Goal: Task Accomplishment & Management: Manage account settings

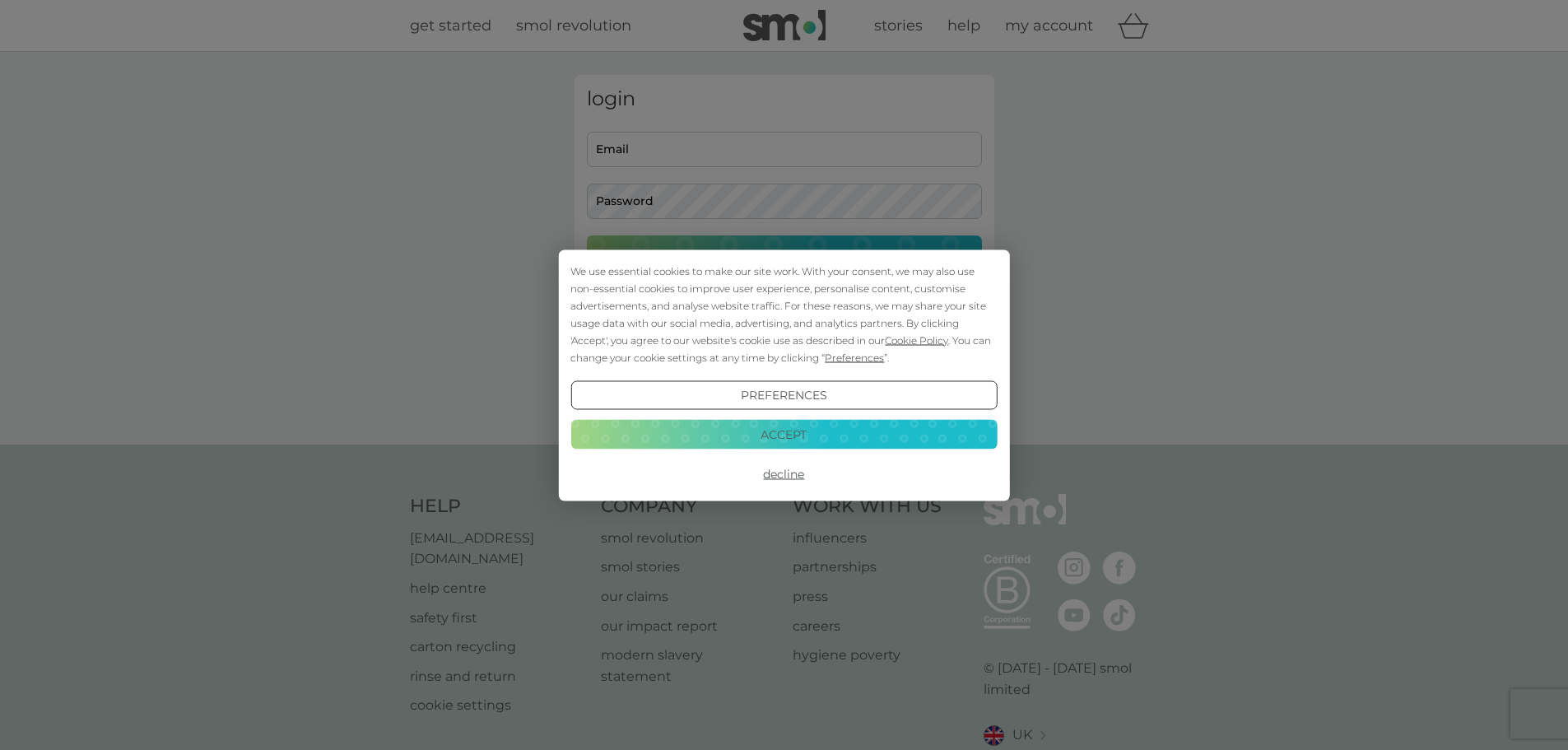
click at [602, 149] on div "We use essential cookies to make our site work. With your consent, we may also …" at bounding box center [784, 375] width 1568 height 750
click at [789, 433] on button "Accept" at bounding box center [784, 434] width 426 height 29
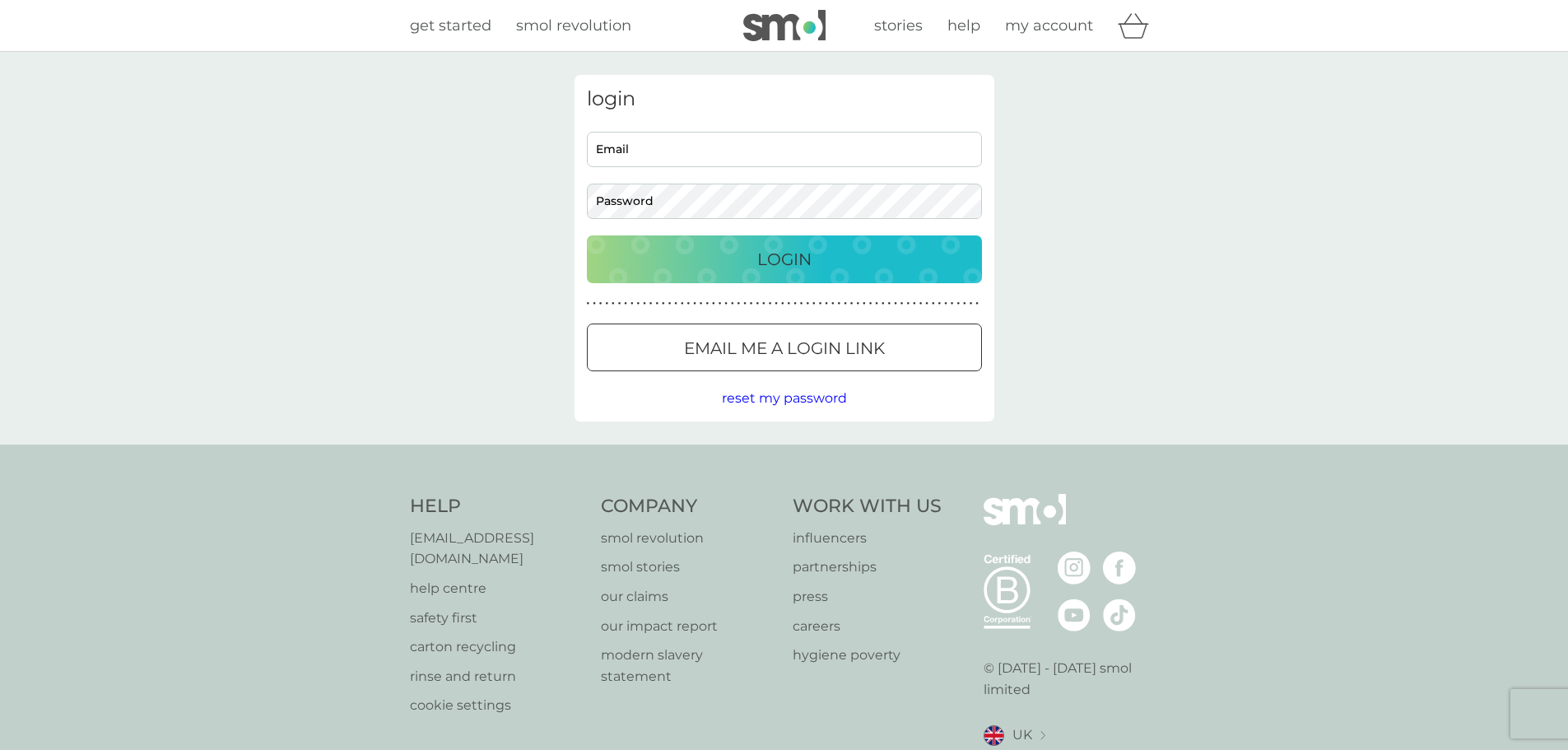
click at [607, 148] on input "Email" at bounding box center [784, 149] width 395 height 35
type input "[EMAIL_ADDRESS][DOMAIN_NAME]"
click at [744, 249] on div "Login" at bounding box center [784, 259] width 362 height 27
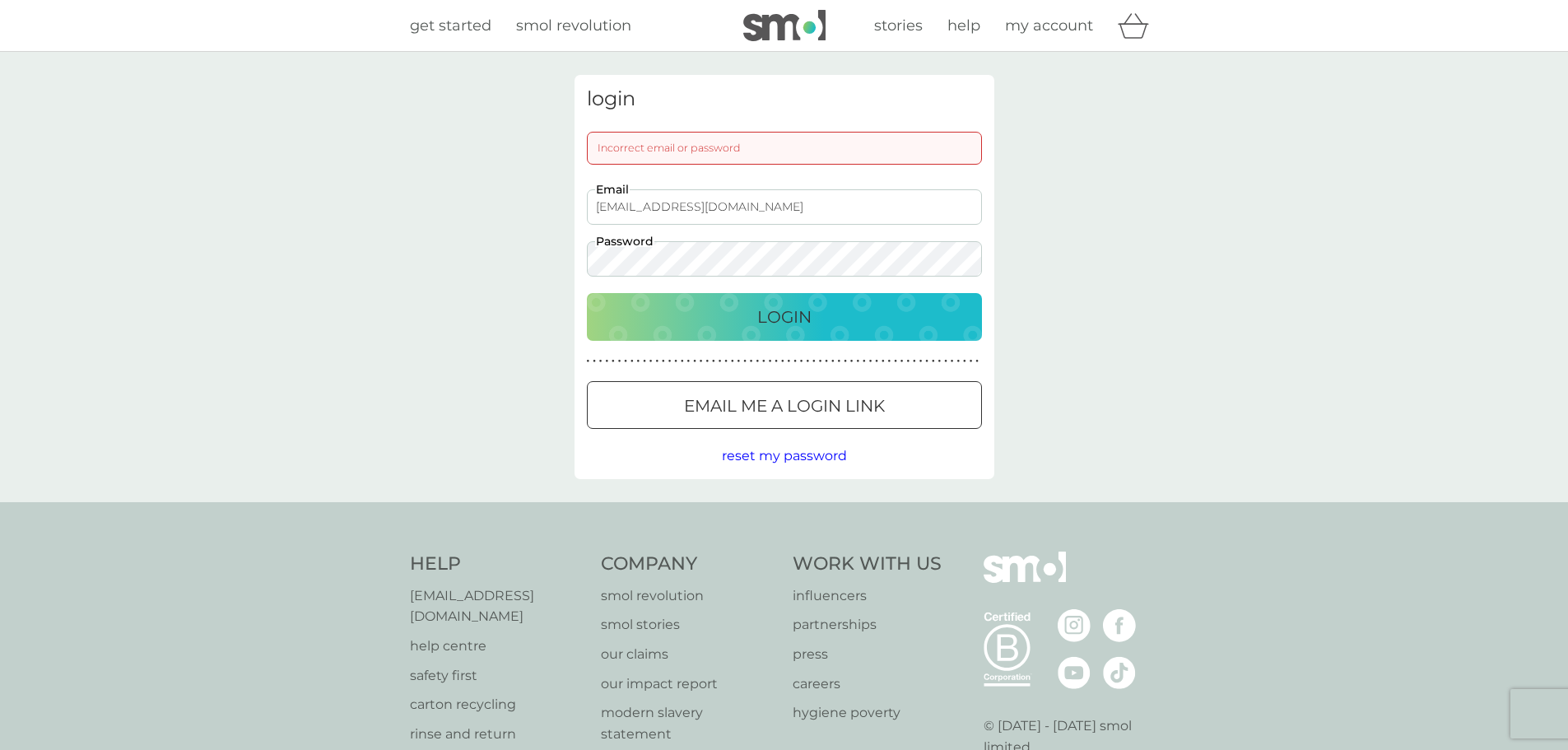
click at [581, 257] on div "[EMAIL_ADDRESS][DOMAIN_NAME] Email Password" at bounding box center [784, 232] width 407 height 87
click at [775, 315] on p "Login" at bounding box center [784, 317] width 54 height 27
click at [572, 261] on div "login Incorrect email or password [EMAIL_ADDRESS][DOMAIN_NAME] Email Password L…" at bounding box center [784, 277] width 444 height 404
click at [768, 323] on p "Login" at bounding box center [784, 317] width 54 height 27
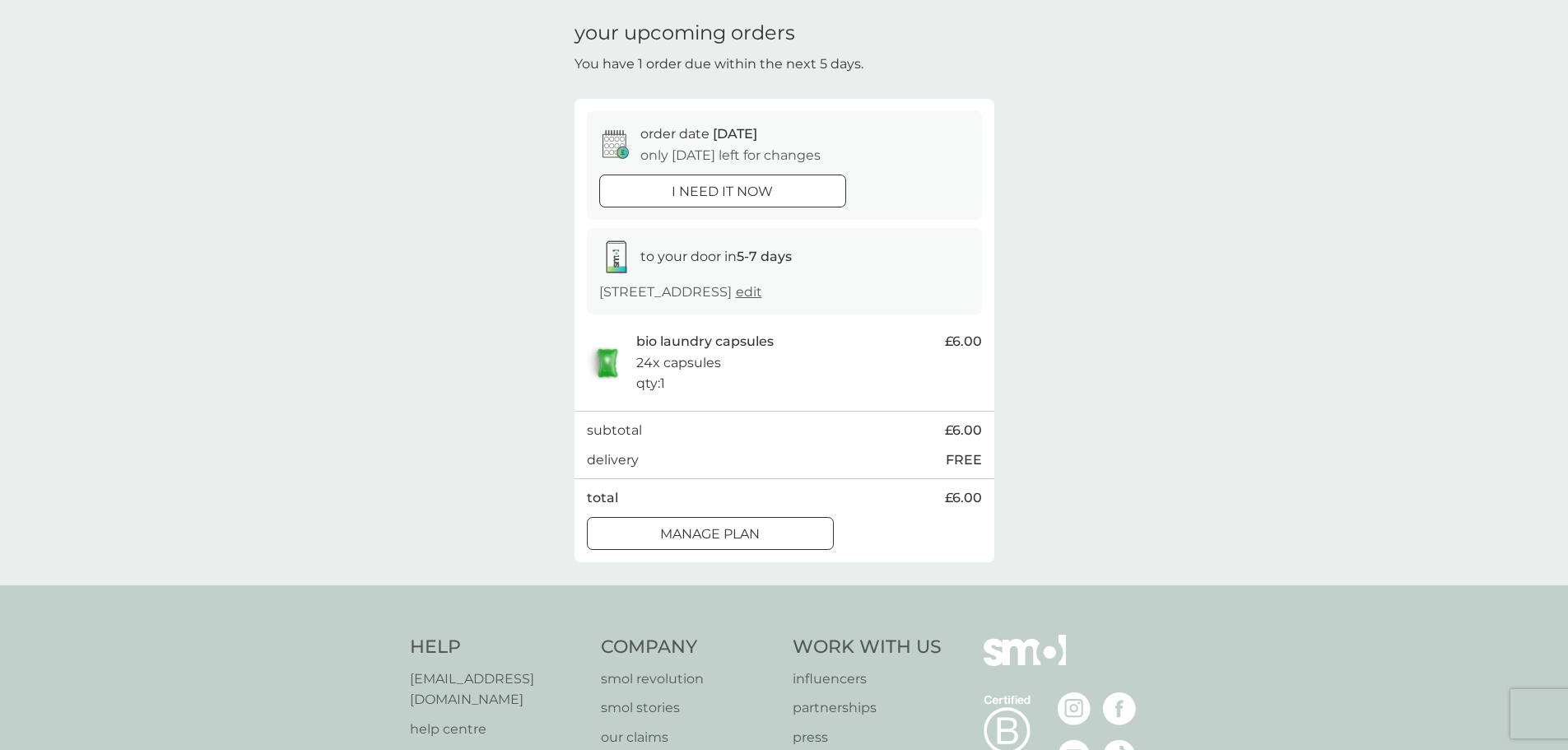
scroll to position [82, 0]
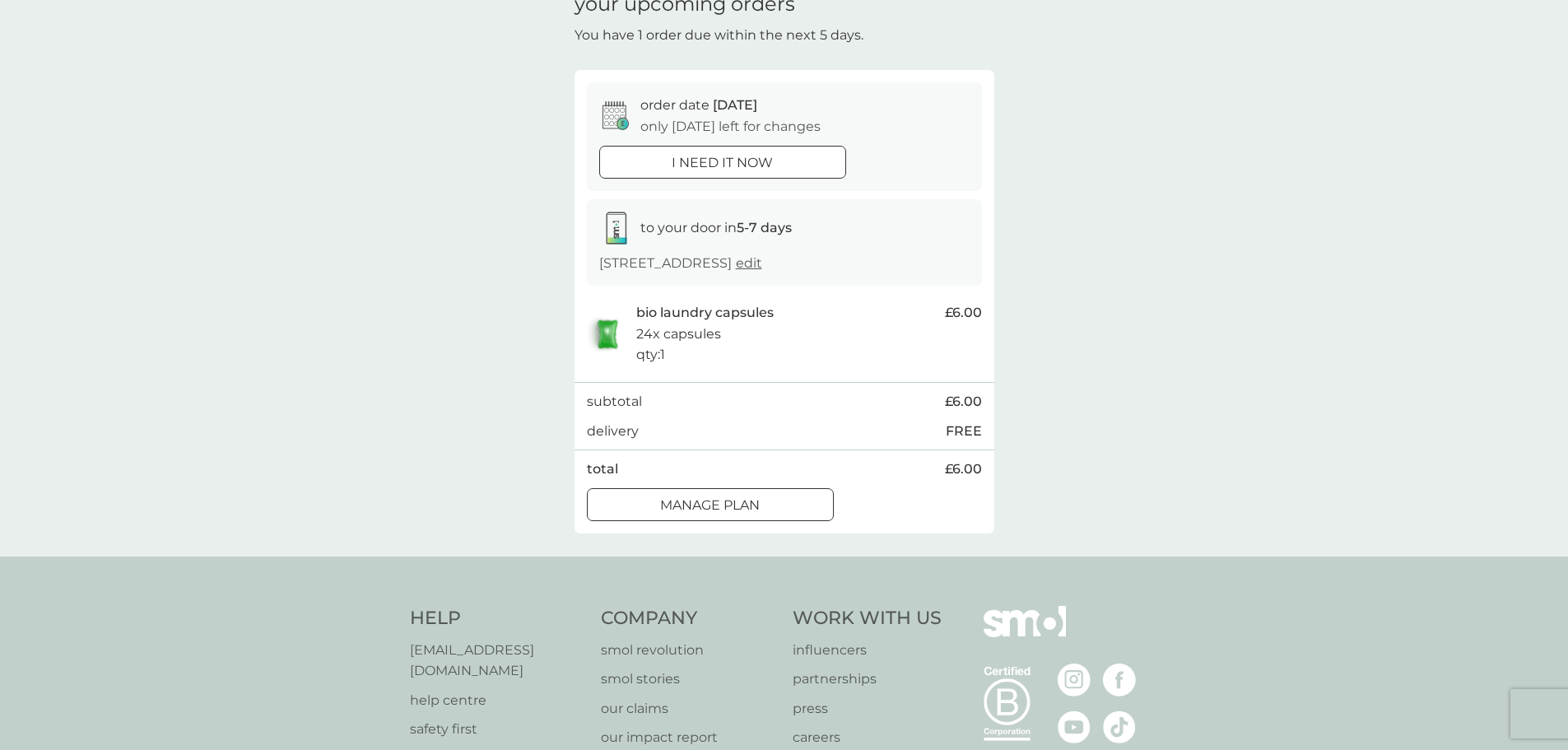
click at [728, 504] on div at bounding box center [729, 503] width 3 height 3
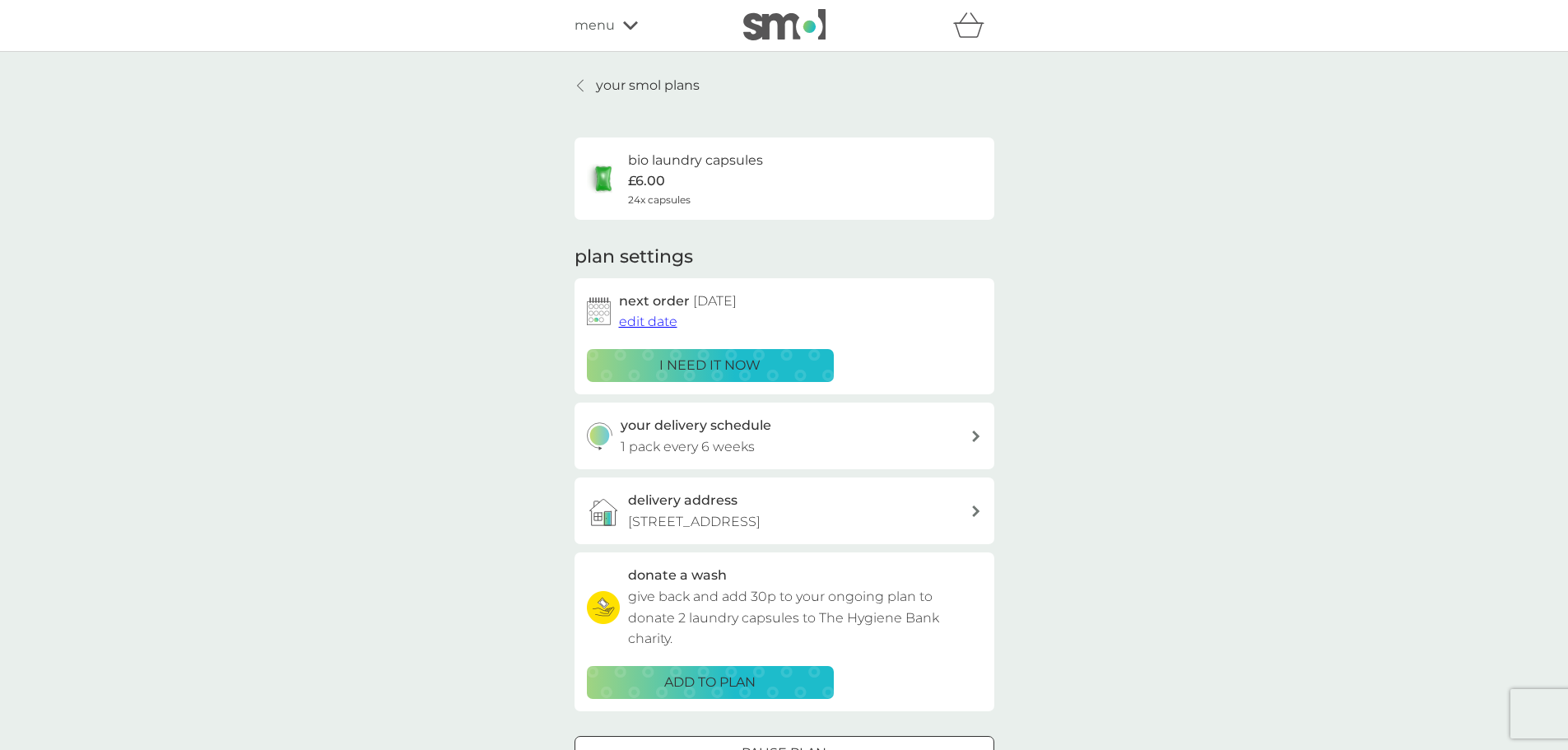
click at [643, 85] on p "your smol plans" at bounding box center [647, 85] width 104 height 22
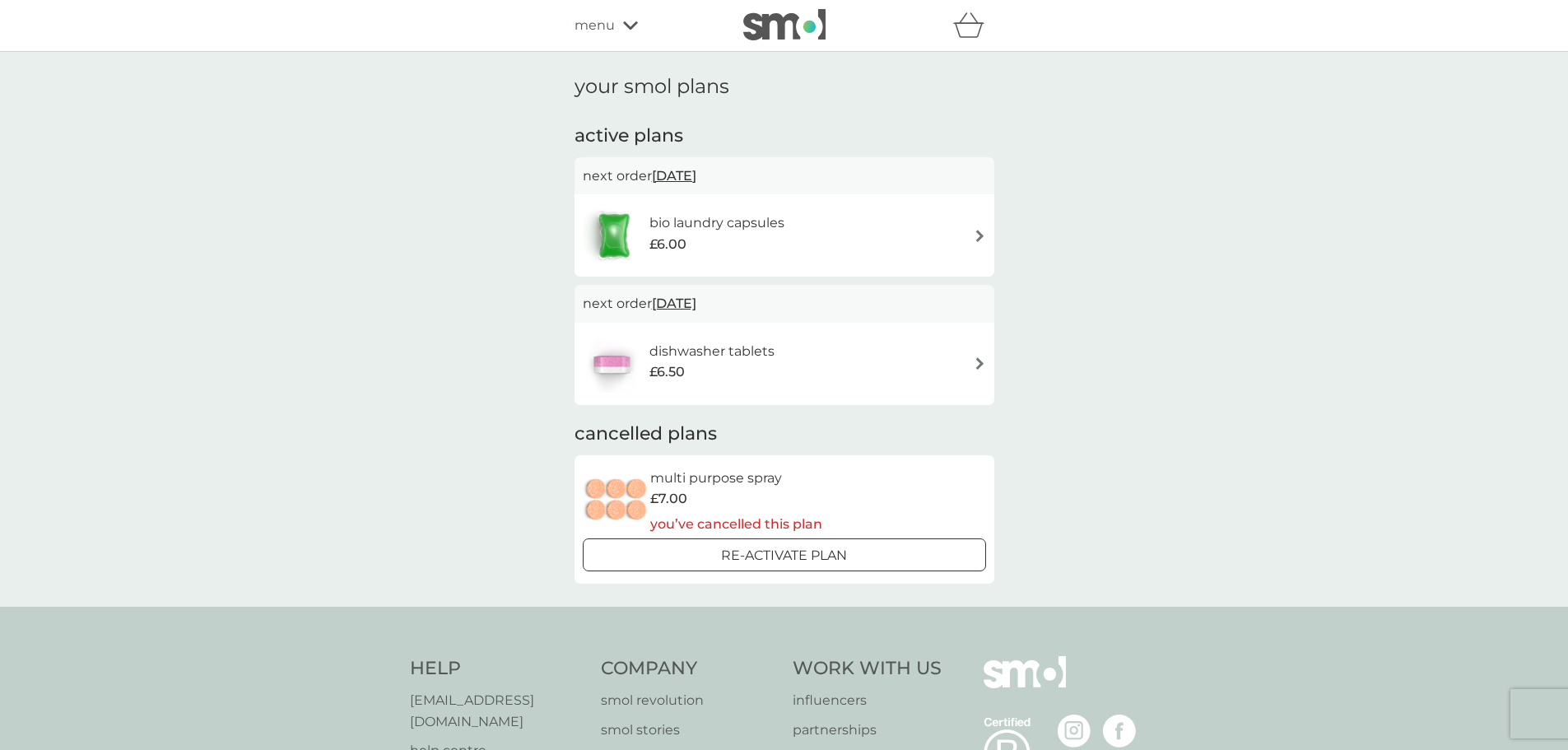
click at [978, 364] on img at bounding box center [979, 363] width 12 height 12
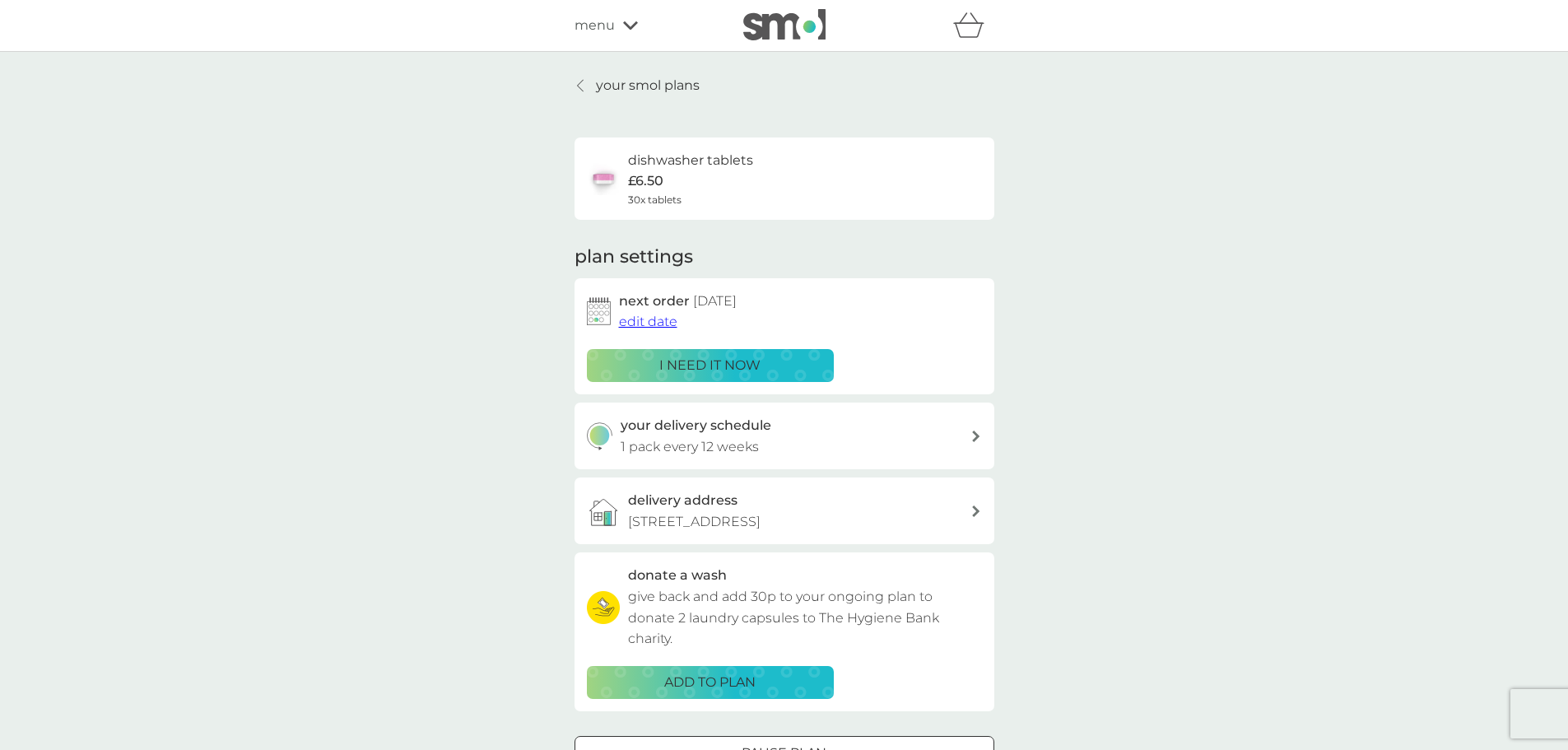
scroll to position [82, 0]
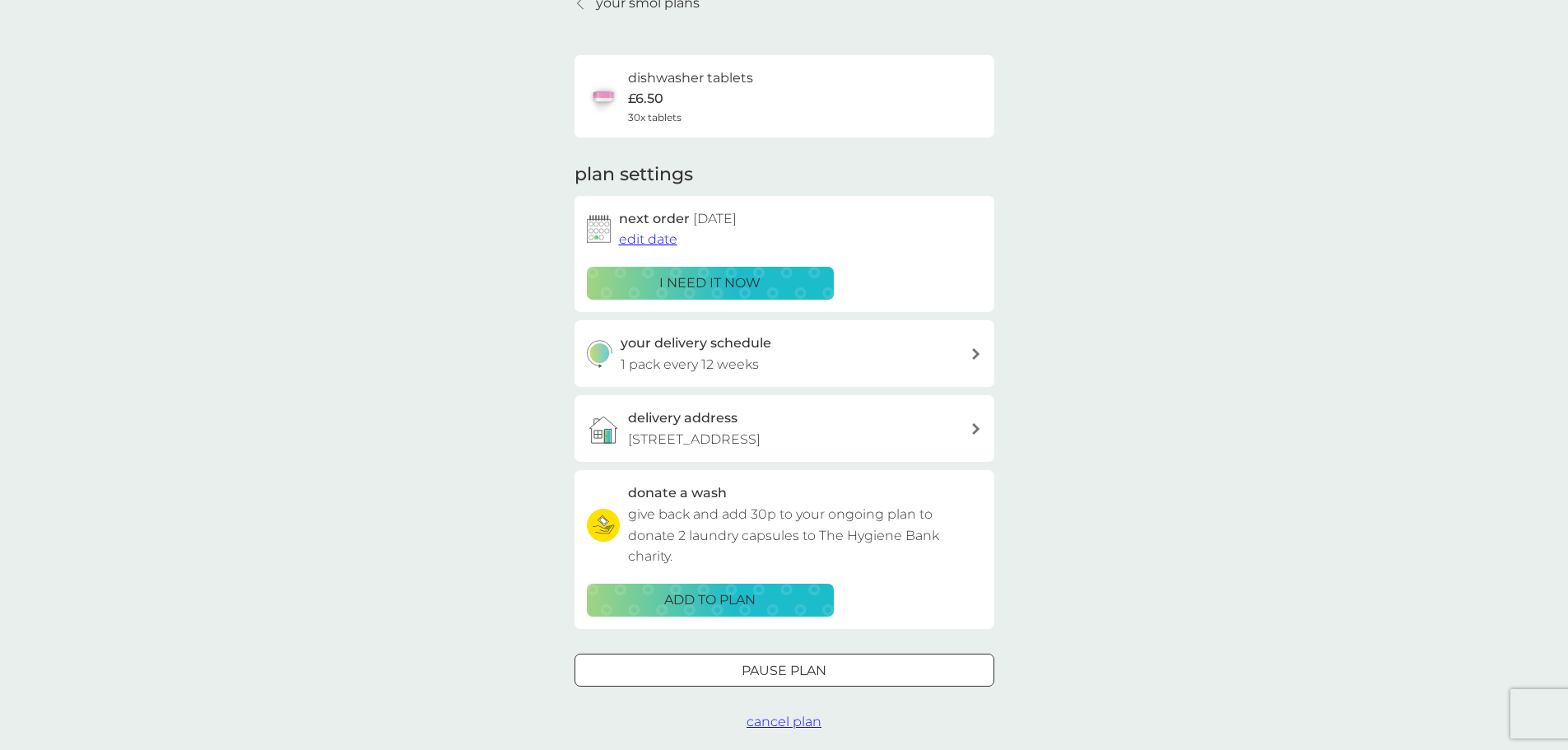
click at [974, 357] on icon at bounding box center [975, 353] width 8 height 11
select select "84"
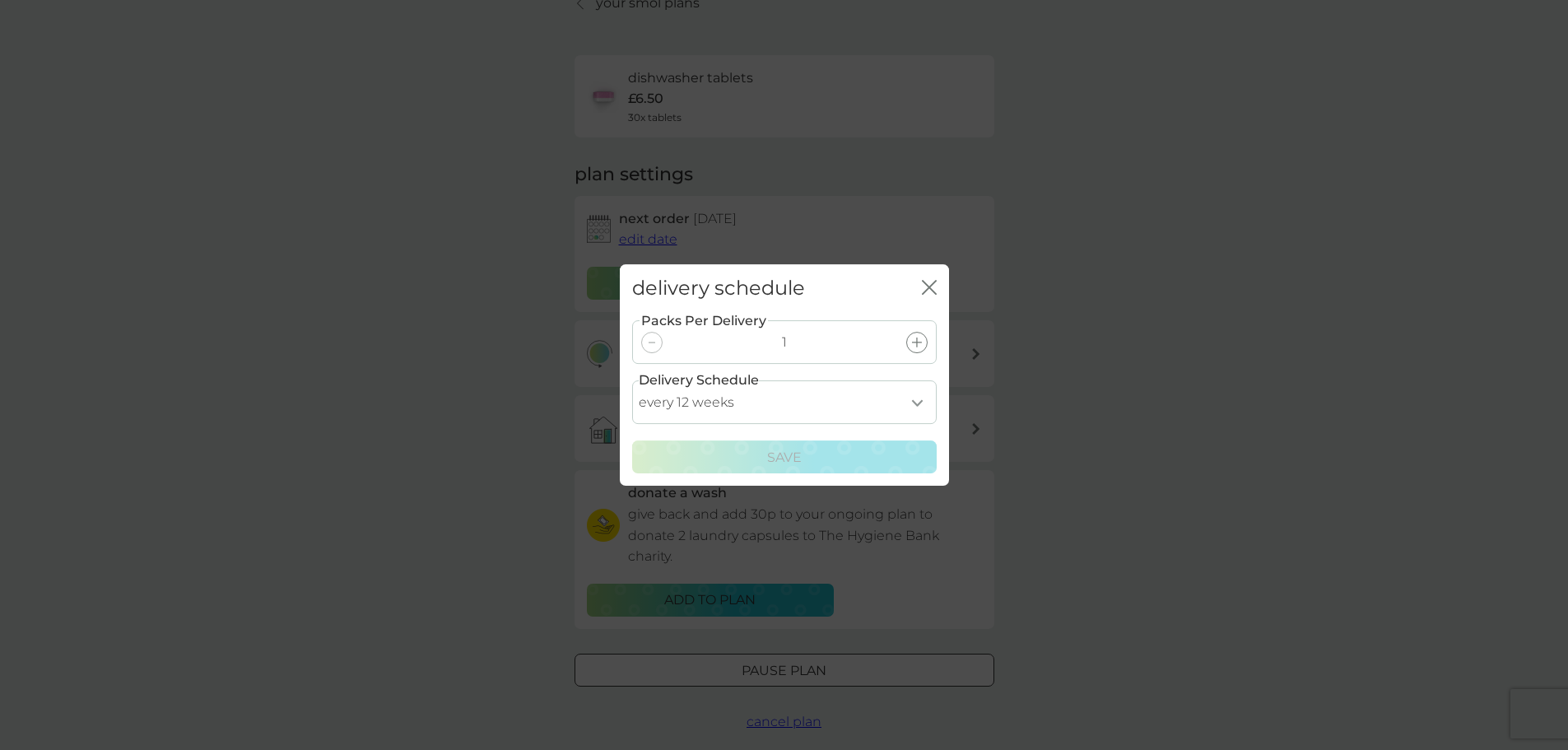
click at [927, 290] on icon "close" at bounding box center [926, 287] width 7 height 13
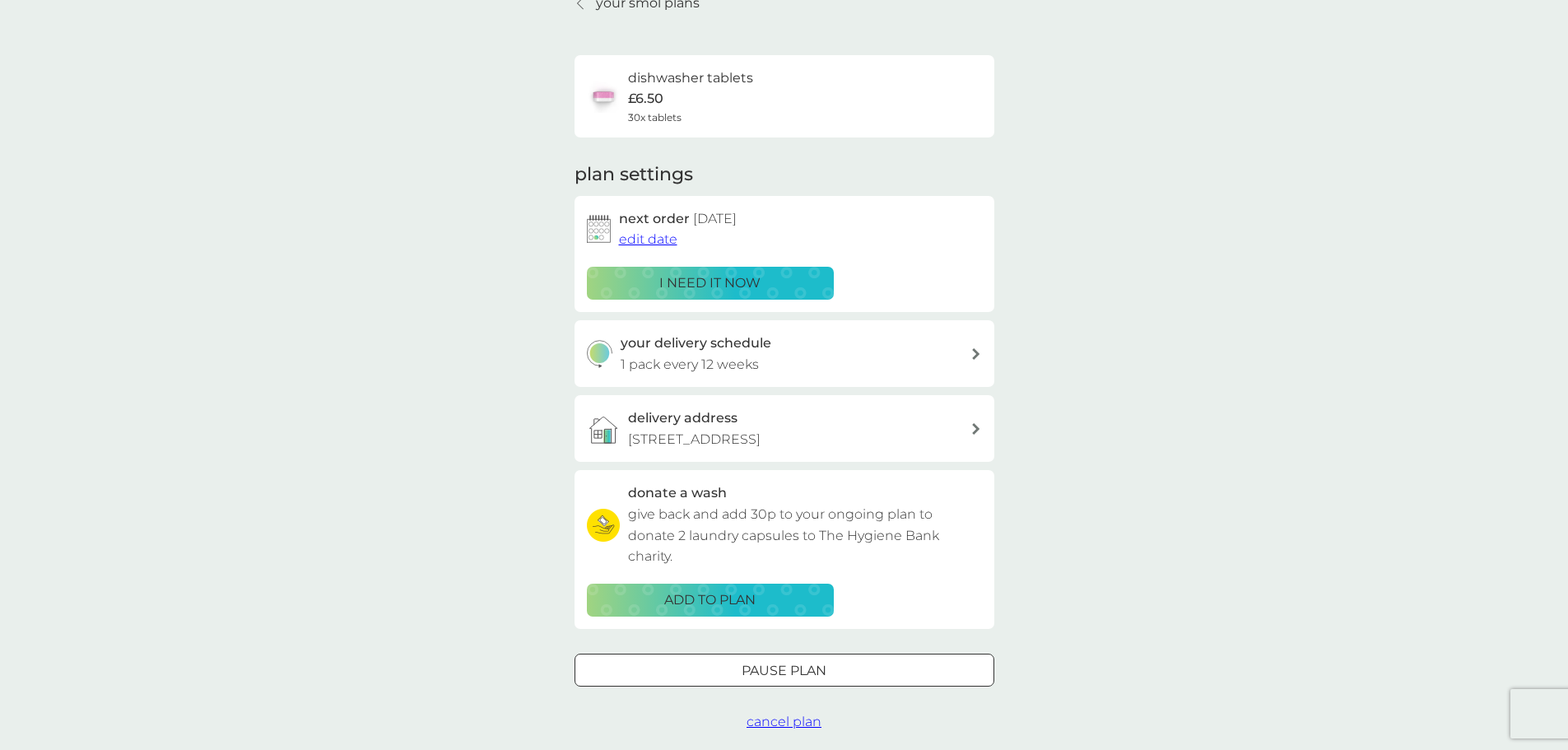
click at [790, 670] on div at bounding box center [784, 671] width 60 height 17
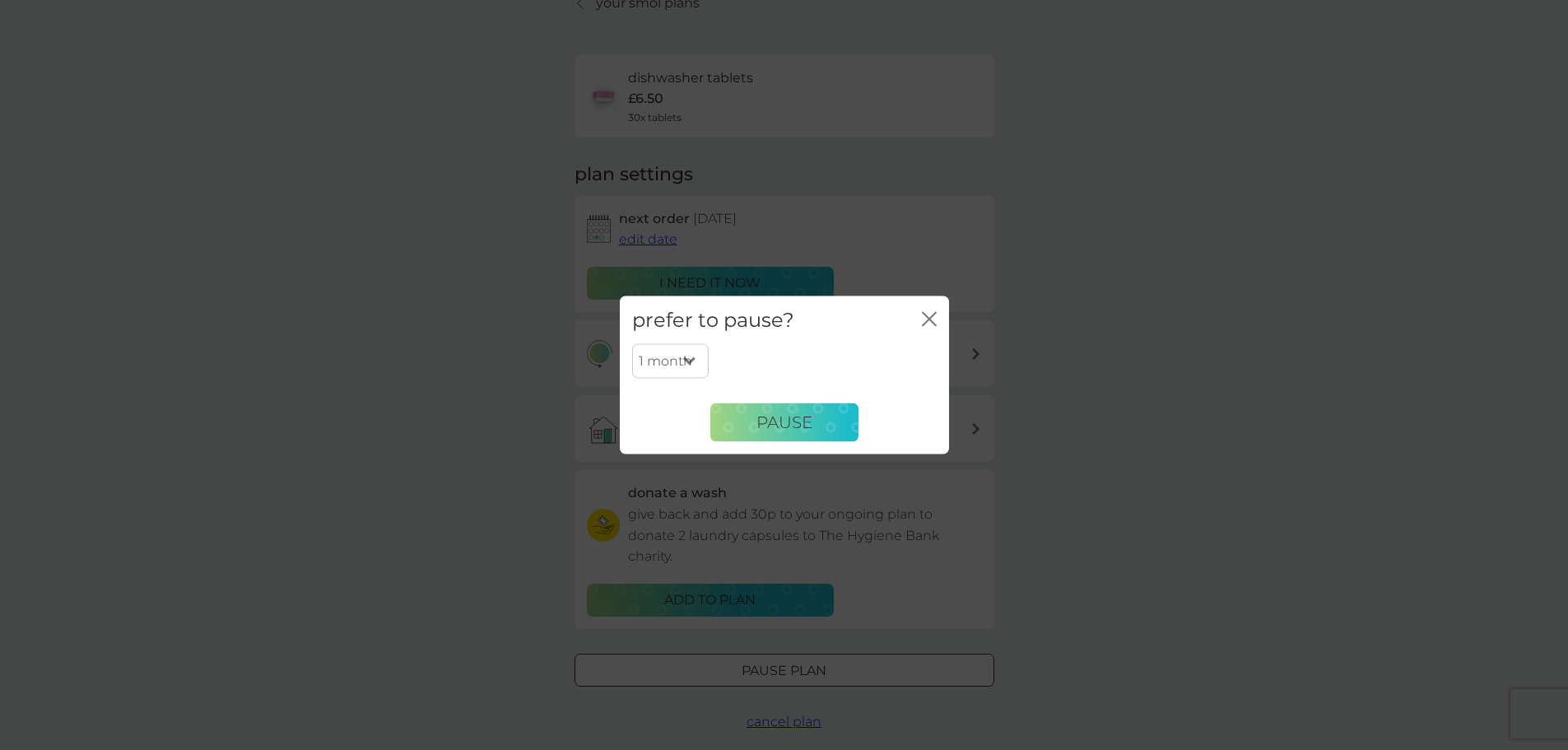
click at [692, 361] on select "1 month 2 months 3 months 4 months 5 months 6 months" at bounding box center [670, 362] width 77 height 35
select select "3"
click at [632, 344] on select "1 month 2 months 3 months 4 months 5 months 6 months" at bounding box center [670, 362] width 77 height 35
click at [765, 417] on span "Pause" at bounding box center [784, 422] width 56 height 20
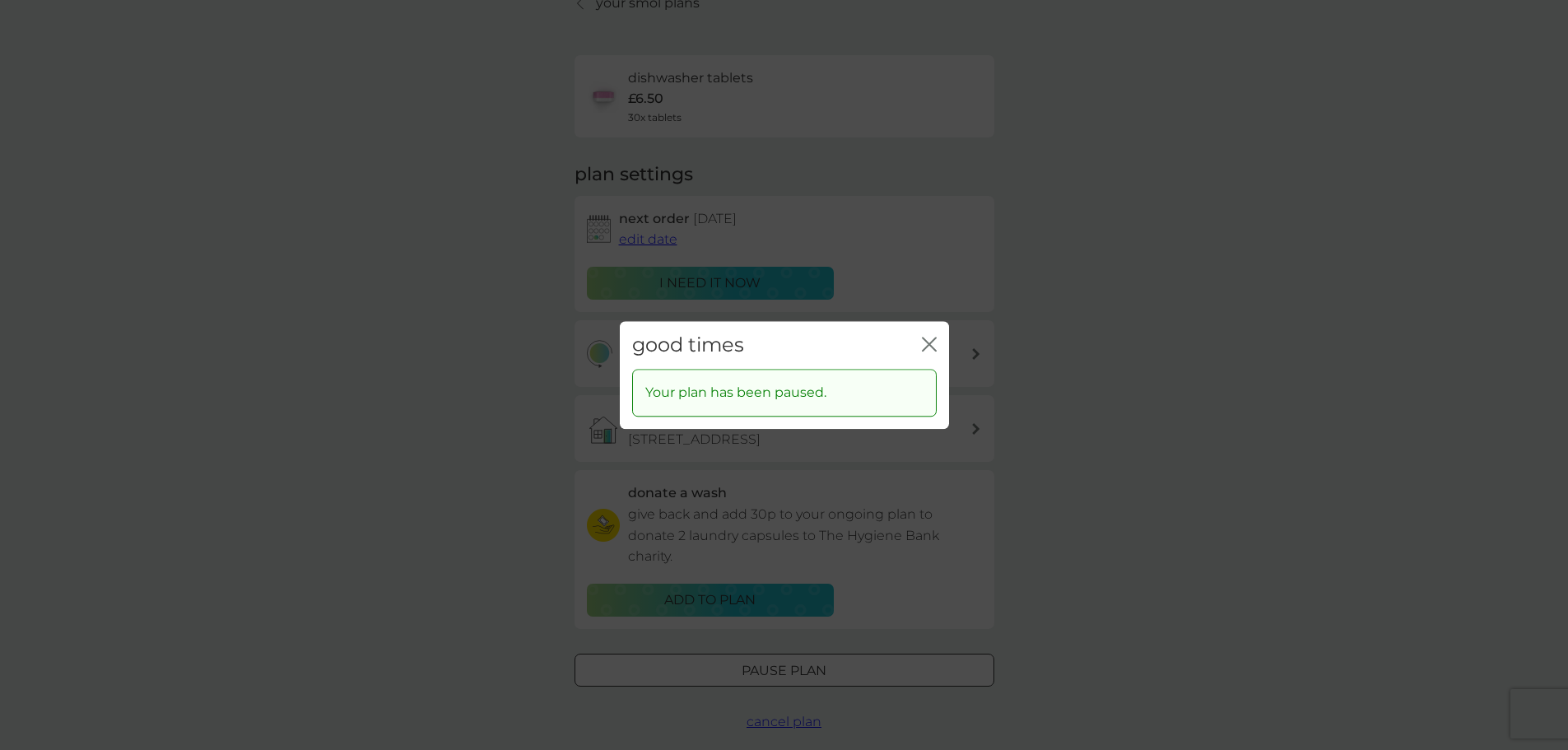
click at [931, 343] on icon "close" at bounding box center [929, 343] width 15 height 15
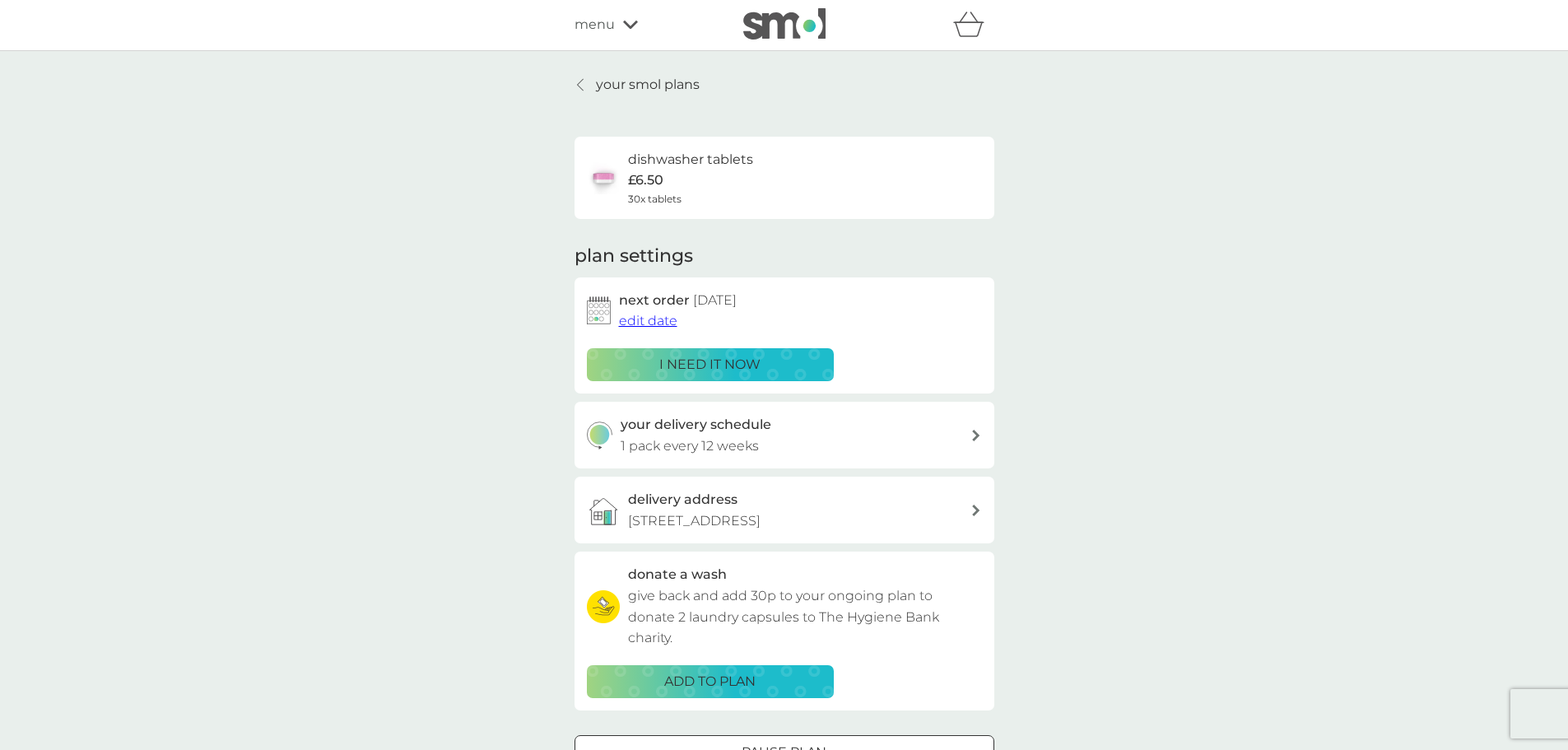
scroll to position [0, 0]
click at [666, 89] on p "your smol plans" at bounding box center [647, 85] width 104 height 22
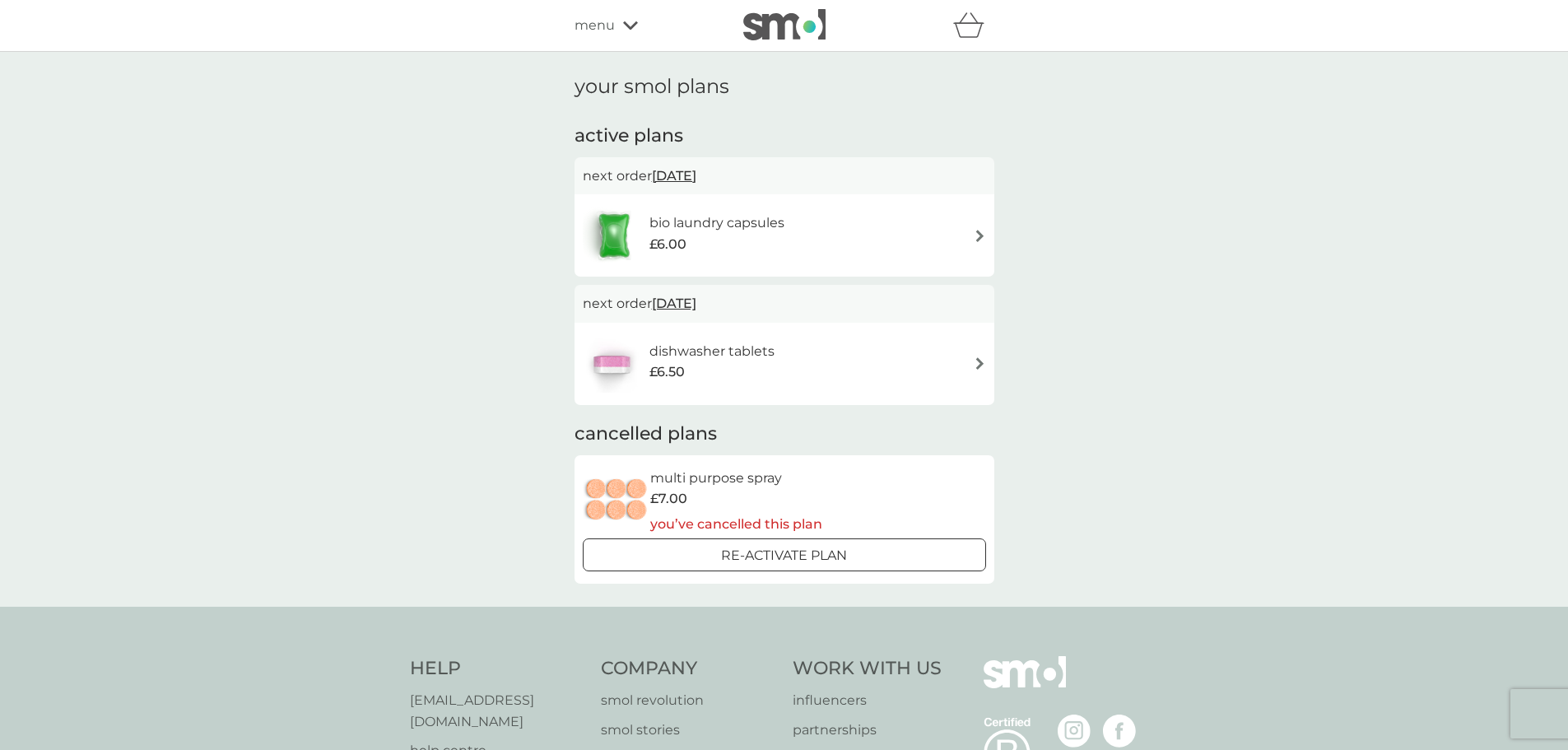
click at [970, 236] on div "bio laundry capsules £6.00" at bounding box center [784, 235] width 403 height 58
